Goal: Find specific page/section: Find specific page/section

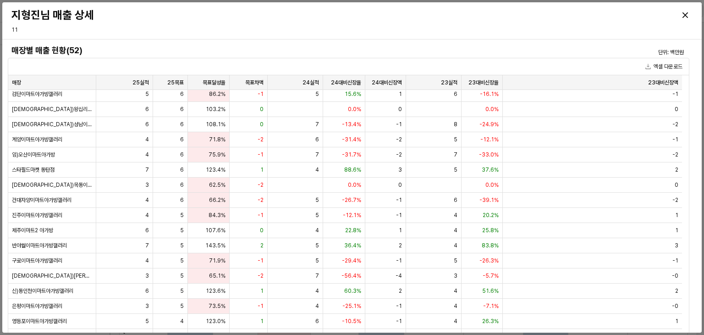
scroll to position [137, 0]
click at [687, 17] on div "Close" at bounding box center [685, 15] width 14 height 14
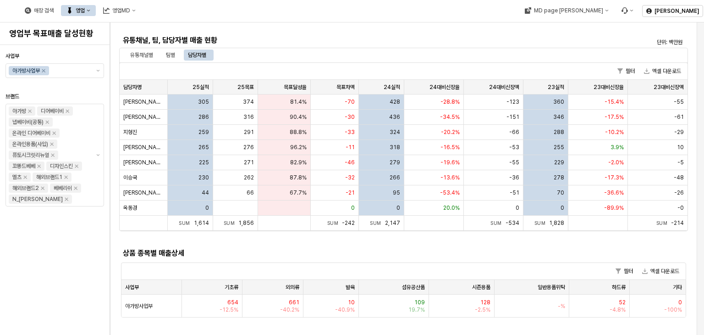
scroll to position [229, 0]
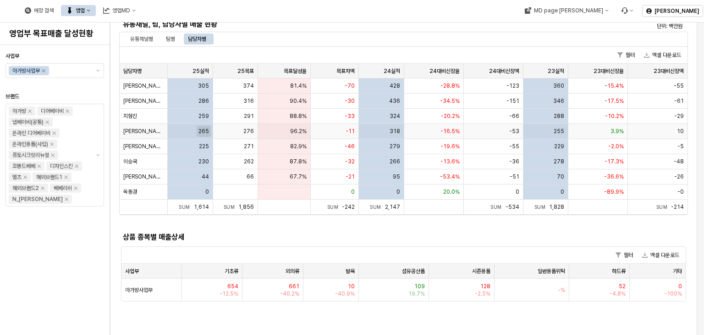
click at [205, 131] on span "265" at bounding box center [203, 130] width 11 height 7
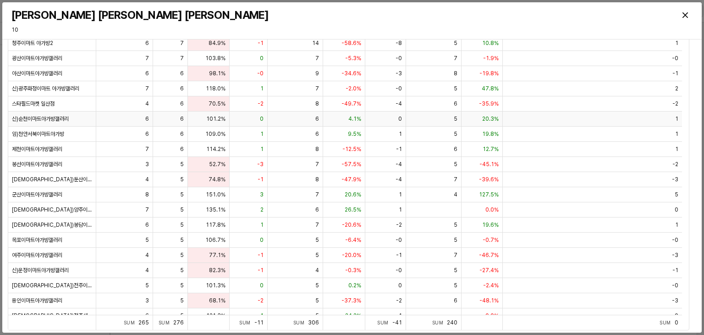
scroll to position [164, 0]
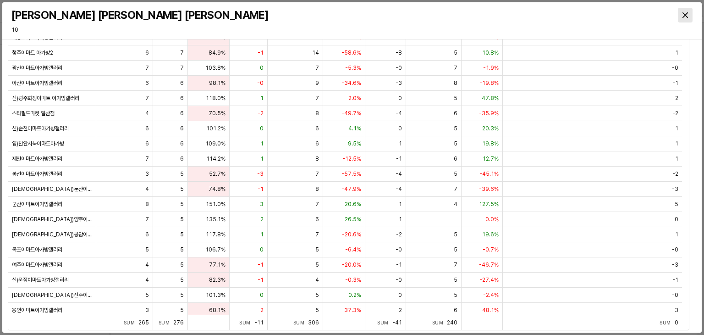
click at [684, 14] on icon "Close" at bounding box center [684, 14] width 5 height 5
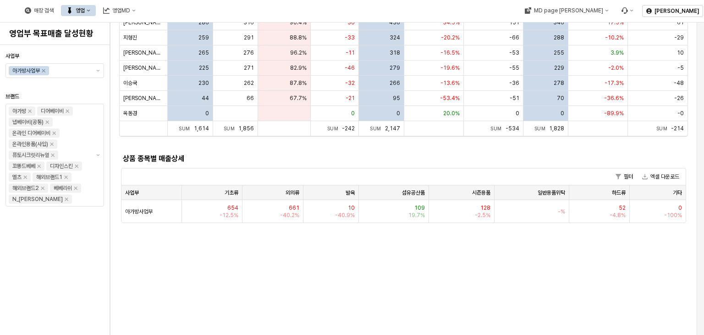
scroll to position [321, 0]
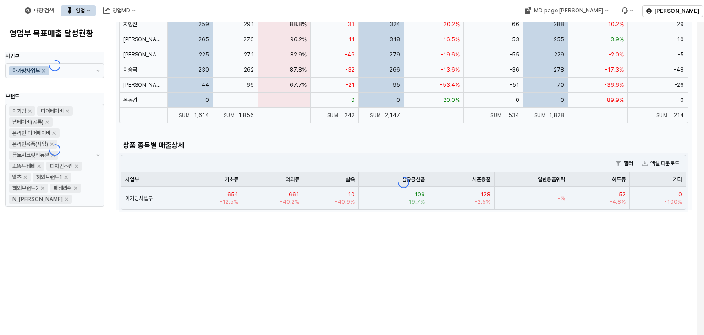
drag, startPoint x: 387, startPoint y: 264, endPoint x: 383, endPoint y: 261, distance: 5.0
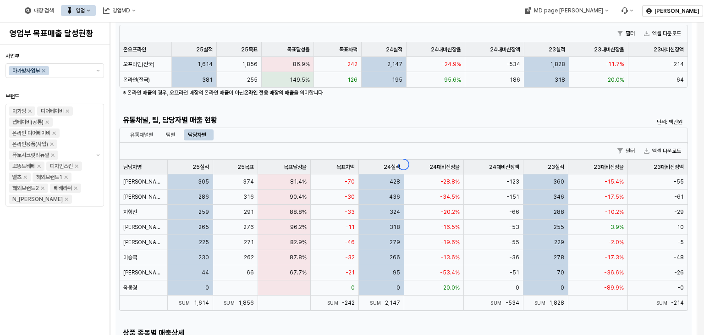
scroll to position [137, 0]
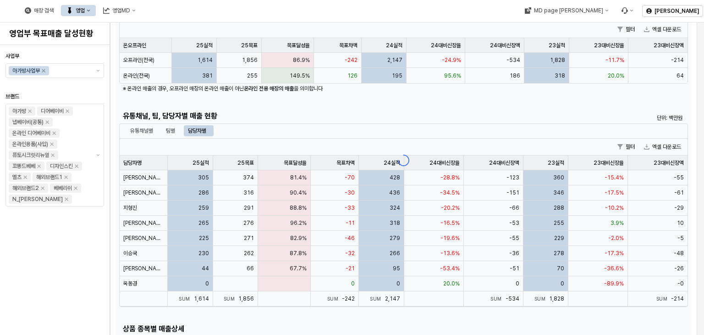
click at [167, 128] on div "App Frame" at bounding box center [403, 160] width 576 height 466
click at [143, 134] on div "App Frame" at bounding box center [403, 160] width 576 height 466
click at [206, 118] on div "App Frame" at bounding box center [403, 160] width 576 height 466
click at [171, 130] on div "App Frame" at bounding box center [403, 160] width 576 height 466
click at [372, 103] on div "App Frame" at bounding box center [403, 160] width 576 height 466
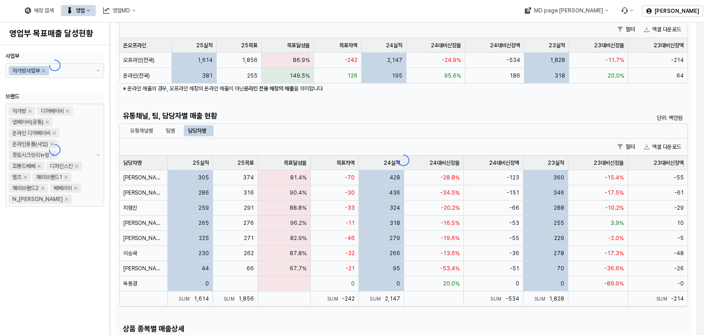
click at [96, 11] on button "영업" at bounding box center [78, 10] width 35 height 11
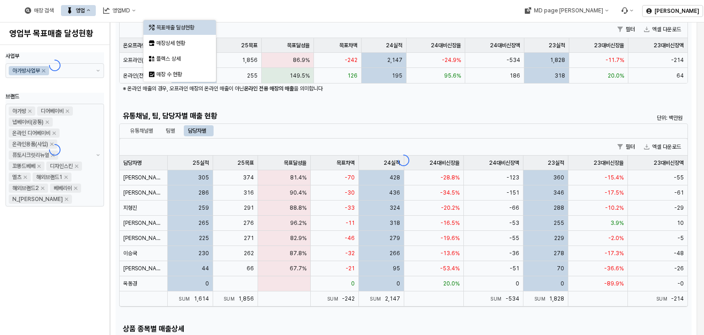
click at [170, 28] on div "목표매출 달성현황" at bounding box center [180, 27] width 49 height 7
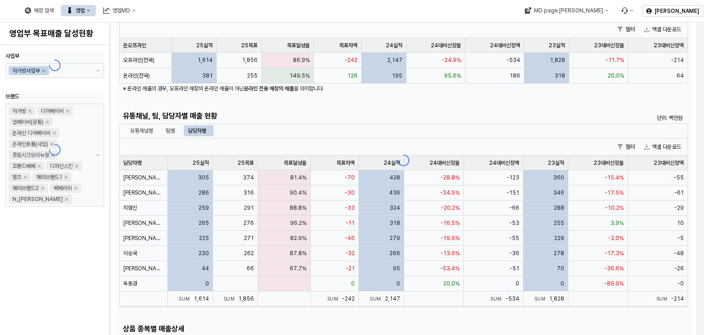
click at [345, 115] on div "App Frame" at bounding box center [403, 160] width 576 height 466
click at [134, 221] on div "App Frame" at bounding box center [403, 160] width 576 height 466
click at [205, 223] on div "App Frame" at bounding box center [403, 160] width 576 height 466
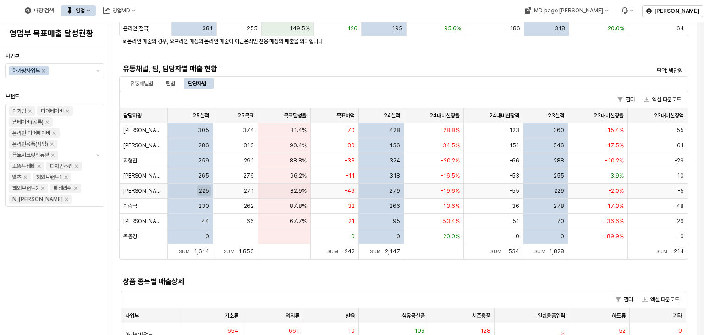
scroll to position [183, 0]
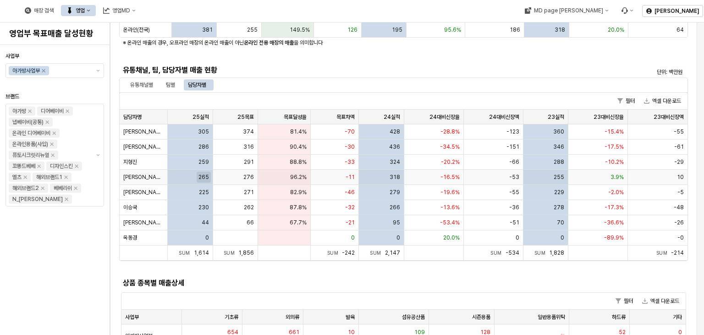
click at [203, 175] on span "265" at bounding box center [203, 176] width 11 height 7
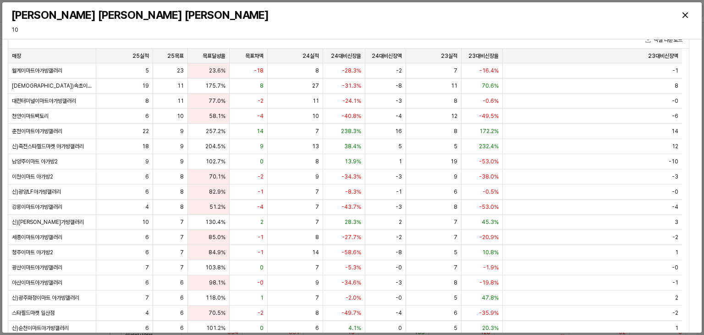
scroll to position [0, 0]
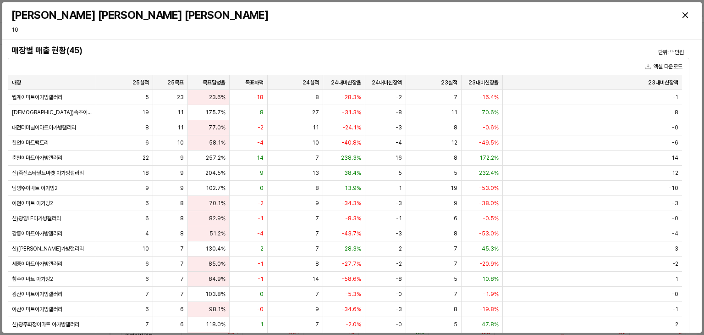
click at [196, 50] on h4 "매장별 매출 현황(45)" at bounding box center [263, 50] width 504 height 9
